Goal: Task Accomplishment & Management: Manage account settings

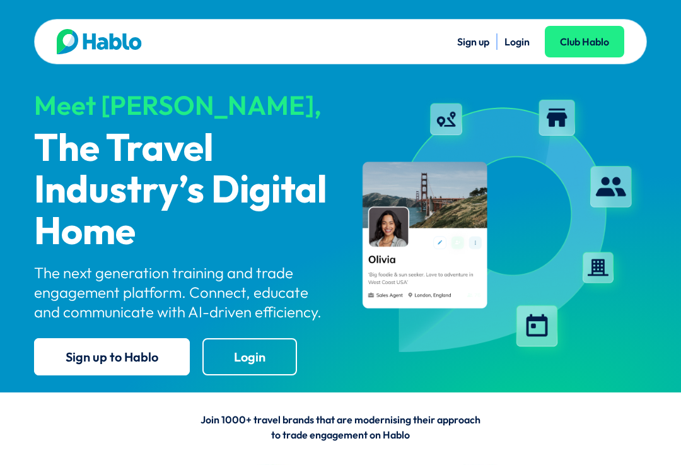
click at [520, 39] on link "Login" at bounding box center [516, 41] width 25 height 13
click at [528, 39] on link "Login" at bounding box center [516, 41] width 25 height 13
click at [518, 42] on link "Login" at bounding box center [516, 41] width 25 height 13
